Goal: Task Accomplishment & Management: Manage account settings

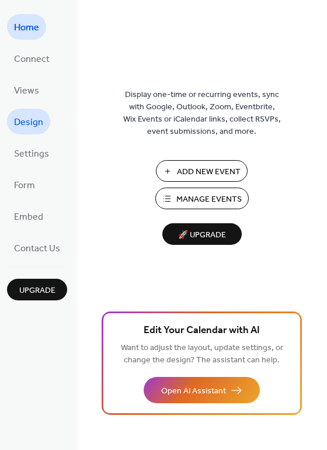
click at [34, 124] on span "Design" at bounding box center [28, 122] width 29 height 19
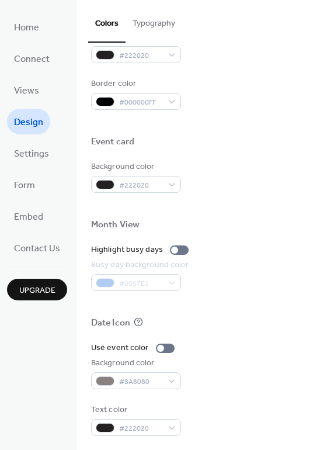
scroll to position [499, 0]
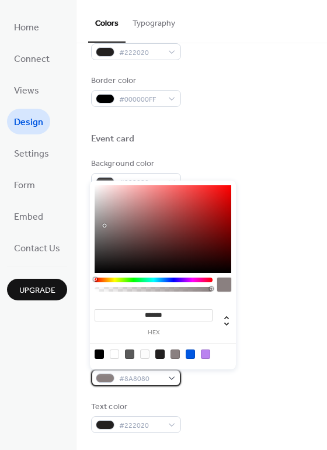
click at [171, 377] on div "#8A8080" at bounding box center [136, 377] width 90 height 17
click at [114, 353] on div at bounding box center [114, 353] width 9 height 9
type input "*"
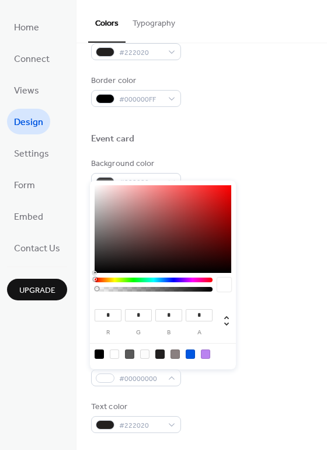
click at [116, 353] on div at bounding box center [114, 353] width 9 height 9
click at [102, 351] on div at bounding box center [99, 353] width 9 height 9
click at [117, 353] on div at bounding box center [114, 353] width 9 height 9
type input "*"
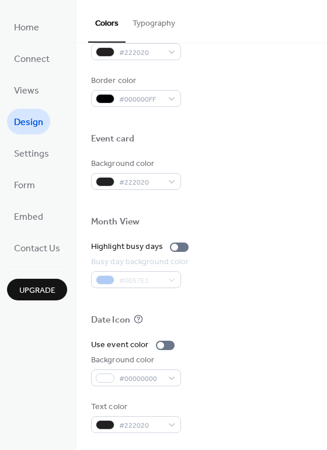
click at [257, 322] on div "Date Icon" at bounding box center [201, 321] width 221 height 15
click at [159, 343] on div at bounding box center [160, 345] width 7 height 7
click at [176, 354] on div "Background color" at bounding box center [135, 360] width 88 height 12
click at [169, 375] on div "#00000000" at bounding box center [136, 377] width 90 height 17
click at [201, 322] on div "Date Icon" at bounding box center [201, 321] width 221 height 15
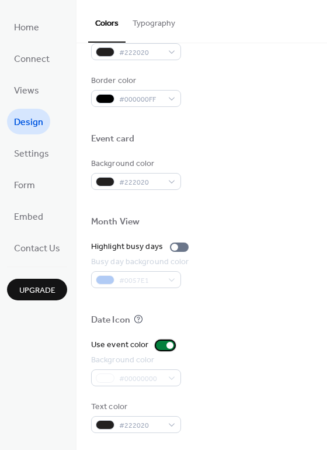
click at [168, 344] on div at bounding box center [169, 345] width 7 height 7
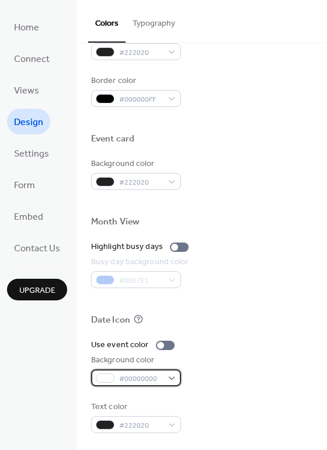
click at [168, 375] on div "#00000000" at bounding box center [136, 377] width 90 height 17
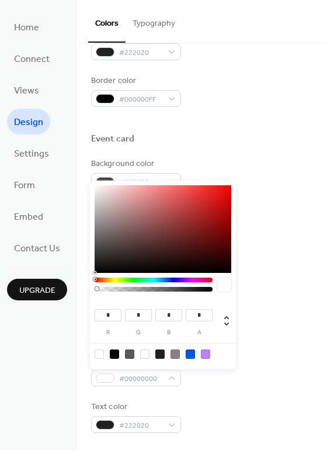
click at [194, 391] on div "Use event color Background color #00000000 Text color #222020" at bounding box center [201, 386] width 221 height 94
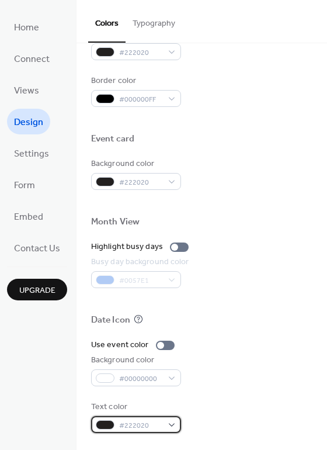
click at [173, 423] on div "#222020" at bounding box center [136, 424] width 90 height 17
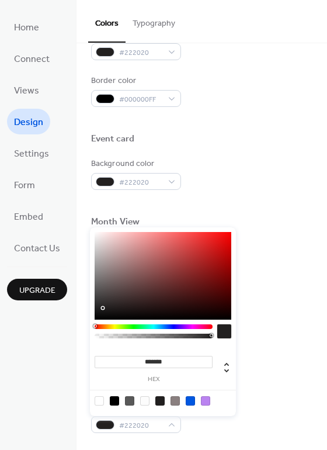
click at [102, 399] on div at bounding box center [99, 400] width 9 height 9
type input "*"
click at [264, 380] on div "Background color #00000000" at bounding box center [201, 370] width 221 height 32
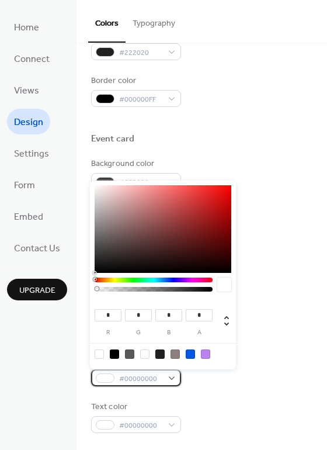
click at [172, 378] on div "#00000000" at bounding box center [136, 377] width 90 height 17
click at [130, 354] on div at bounding box center [129, 353] width 9 height 9
type input "**"
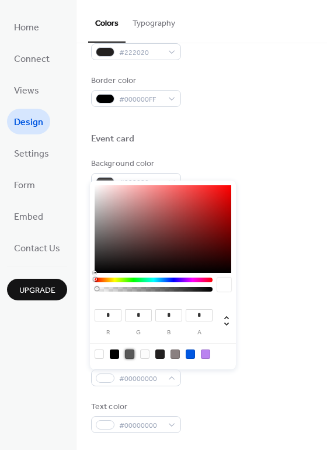
type input "*"
click at [182, 407] on div "Text color #00000000" at bounding box center [201, 417] width 221 height 32
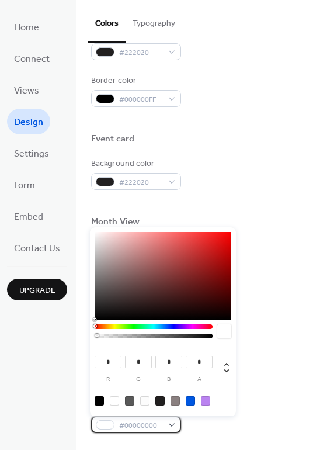
click at [171, 422] on div "#00000000" at bounding box center [136, 424] width 90 height 17
click at [145, 402] on div at bounding box center [144, 400] width 9 height 9
type input "***"
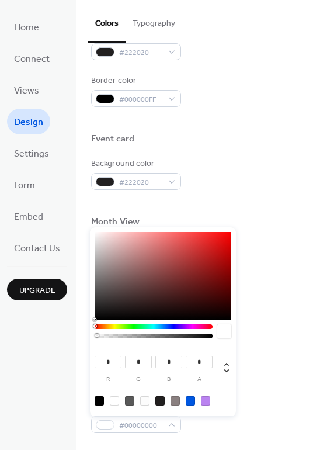
type input "*"
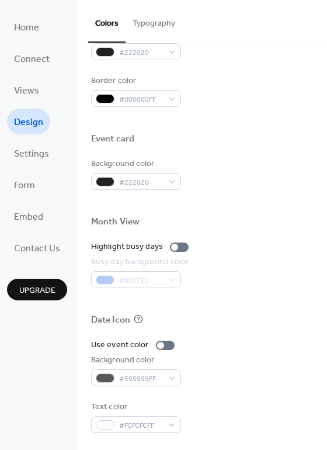
click at [249, 420] on div "Text color #FCFCFCFF" at bounding box center [201, 417] width 221 height 32
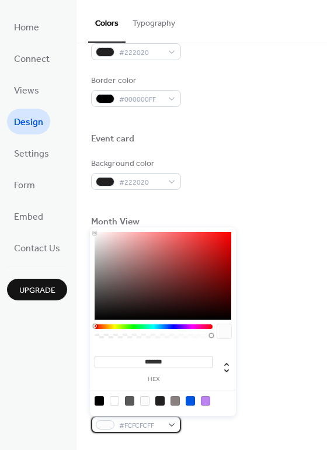
click at [172, 422] on div "#FCFCFCFF" at bounding box center [136, 424] width 90 height 17
click at [262, 384] on div "Background color #595959FF" at bounding box center [201, 370] width 221 height 32
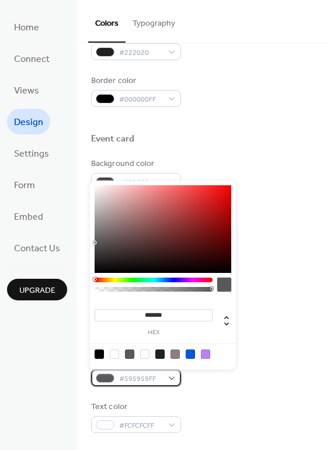
click at [173, 374] on div "#595959FF" at bounding box center [136, 377] width 90 height 17
click at [142, 354] on div at bounding box center [144, 353] width 9 height 9
type input "*******"
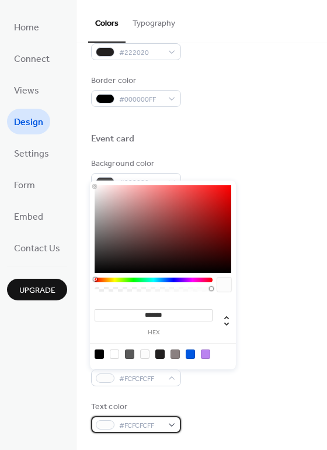
click at [172, 424] on div "#FCFCFCFF" at bounding box center [136, 424] width 90 height 17
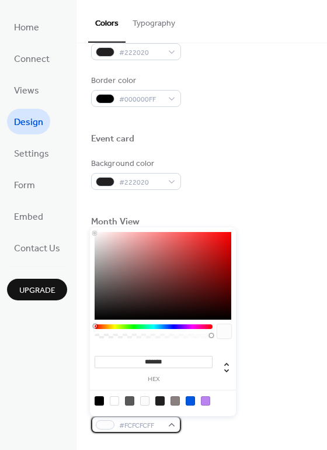
click at [172, 424] on div "#FCFCFCFF" at bounding box center [136, 424] width 90 height 17
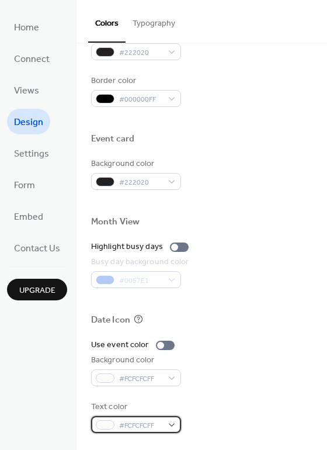
click at [172, 424] on div "#FCFCFCFF" at bounding box center [136, 424] width 90 height 17
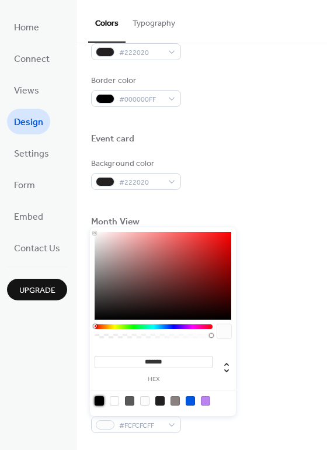
click at [101, 402] on div at bounding box center [99, 400] width 9 height 9
type input "*******"
click at [253, 381] on div "Background color #FCFCFCFF" at bounding box center [201, 370] width 221 height 32
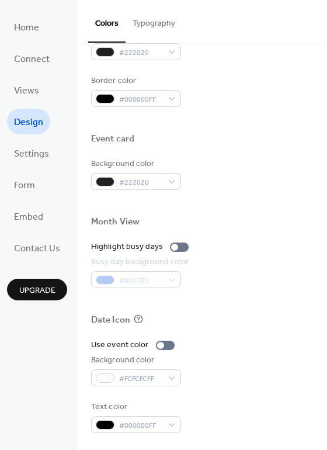
click at [253, 381] on div "Background color #FCFCFCFF" at bounding box center [201, 370] width 221 height 32
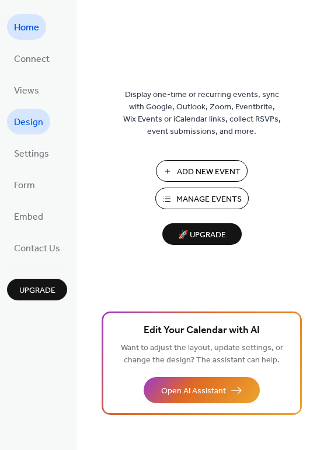
click at [33, 119] on span "Design" at bounding box center [28, 122] width 29 height 19
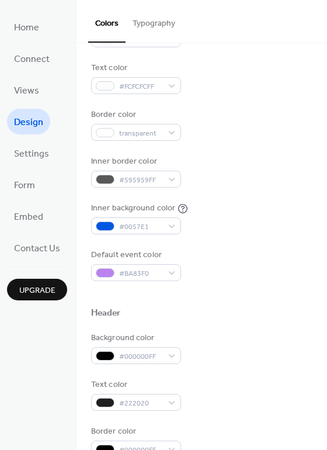
scroll to position [196, 0]
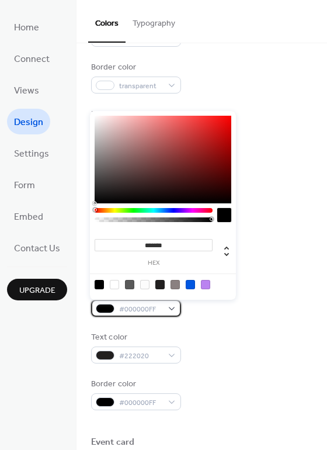
click at [172, 307] on div "#000000FF" at bounding box center [136, 308] width 90 height 17
click at [117, 285] on div at bounding box center [114, 284] width 9 height 9
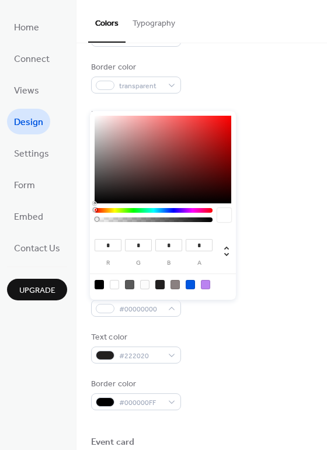
click at [145, 283] on div at bounding box center [144, 284] width 9 height 9
type input "***"
type input "*"
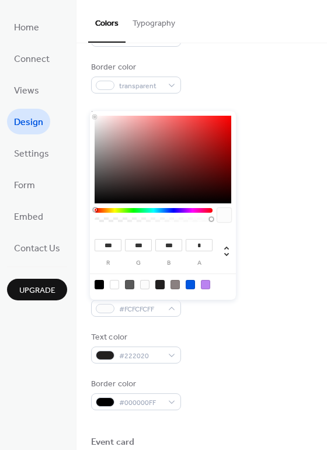
click at [100, 284] on div at bounding box center [99, 284] width 9 height 9
type input "*"
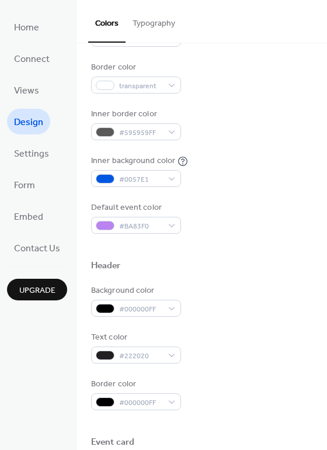
click at [213, 332] on div "Text color #222020" at bounding box center [201, 347] width 221 height 32
click at [171, 352] on div "#222020" at bounding box center [136, 354] width 90 height 17
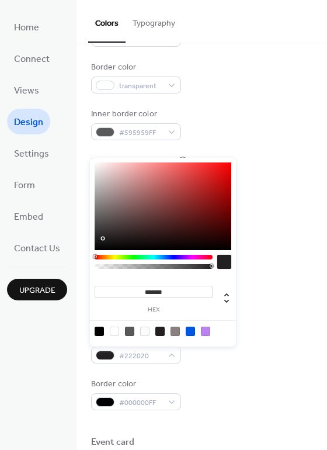
click at [114, 329] on div at bounding box center [114, 330] width 9 height 9
click at [146, 332] on div at bounding box center [144, 330] width 9 height 9
type input "***"
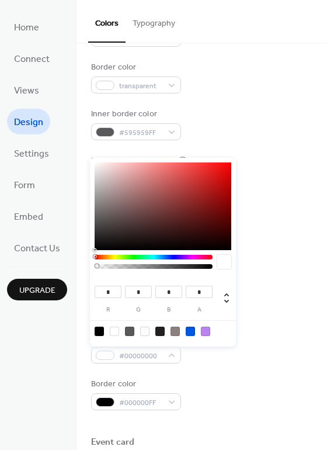
type input "*"
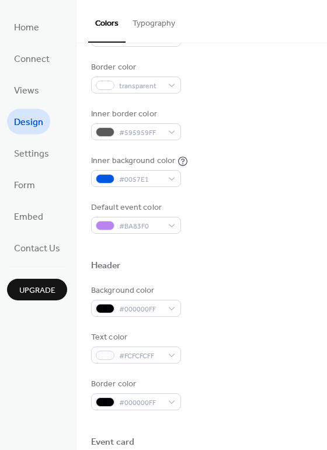
click at [247, 338] on div "Text color #FCFCFCFF" at bounding box center [201, 347] width 221 height 32
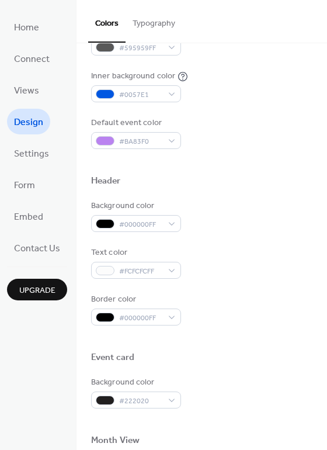
scroll to position [288, 0]
